Goal: Information Seeking & Learning: Learn about a topic

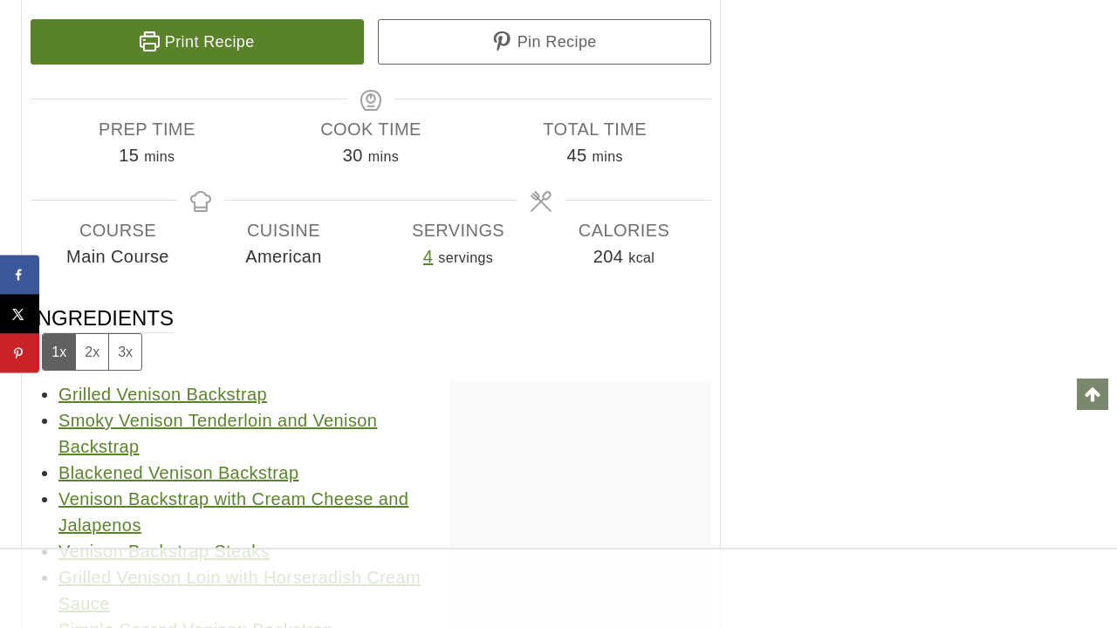
scroll to position [22062, 0]
